Goal: Transaction & Acquisition: Purchase product/service

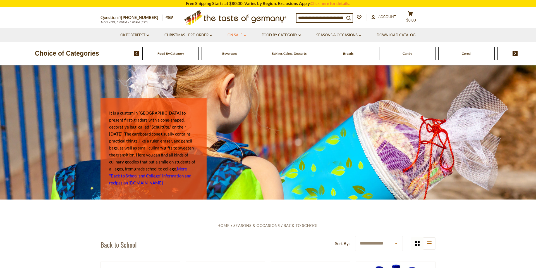
click at [236, 35] on link "On Sale dropdown_arrow" at bounding box center [237, 35] width 19 height 6
click at [235, 50] on link "All On Sale" at bounding box center [235, 49] width 20 height 5
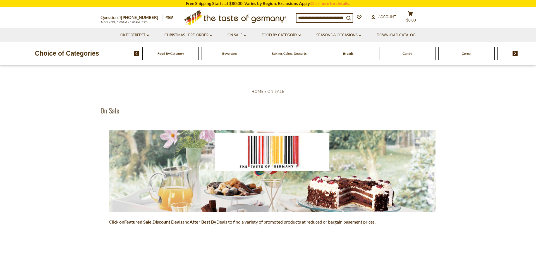
click at [278, 92] on span "On Sale" at bounding box center [276, 91] width 17 height 4
